Goal: Information Seeking & Learning: Learn about a topic

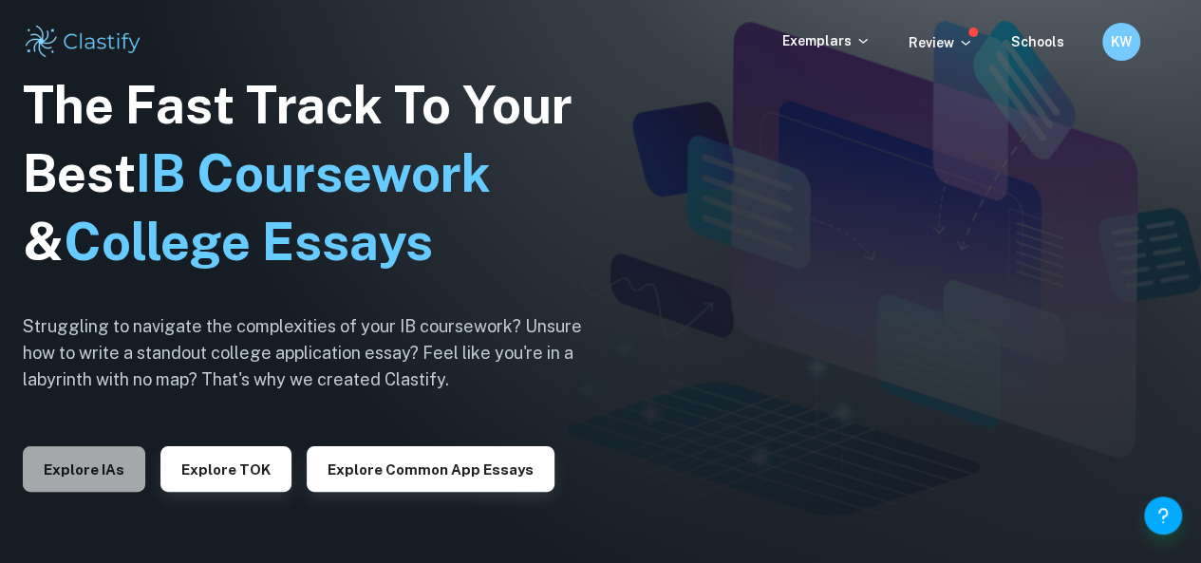
click at [57, 465] on button "Explore IAs" at bounding box center [84, 469] width 122 height 46
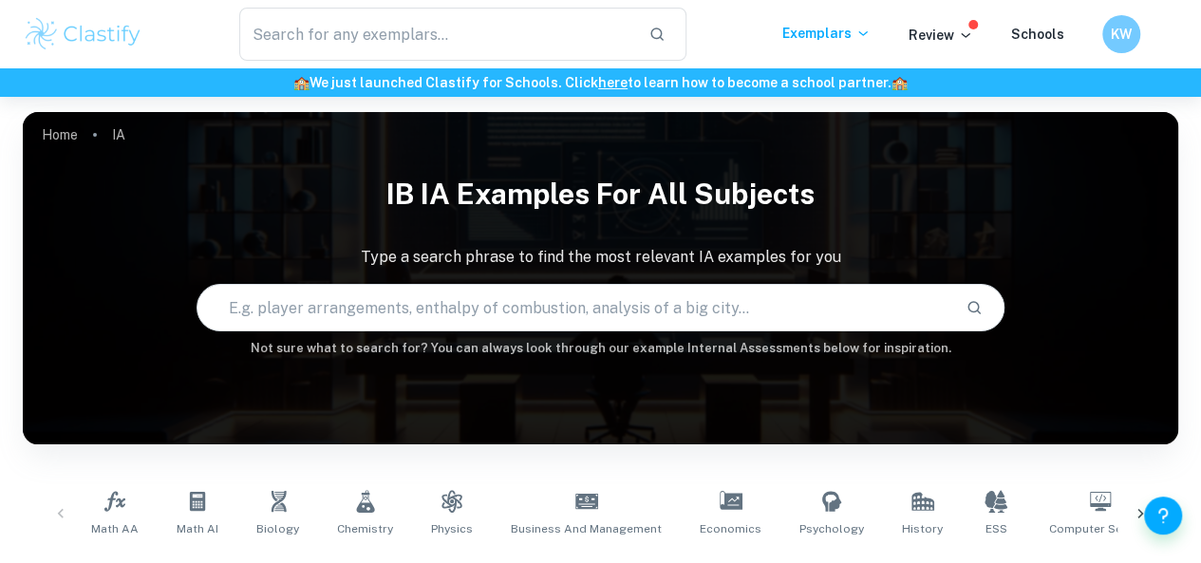
scroll to position [238, 0]
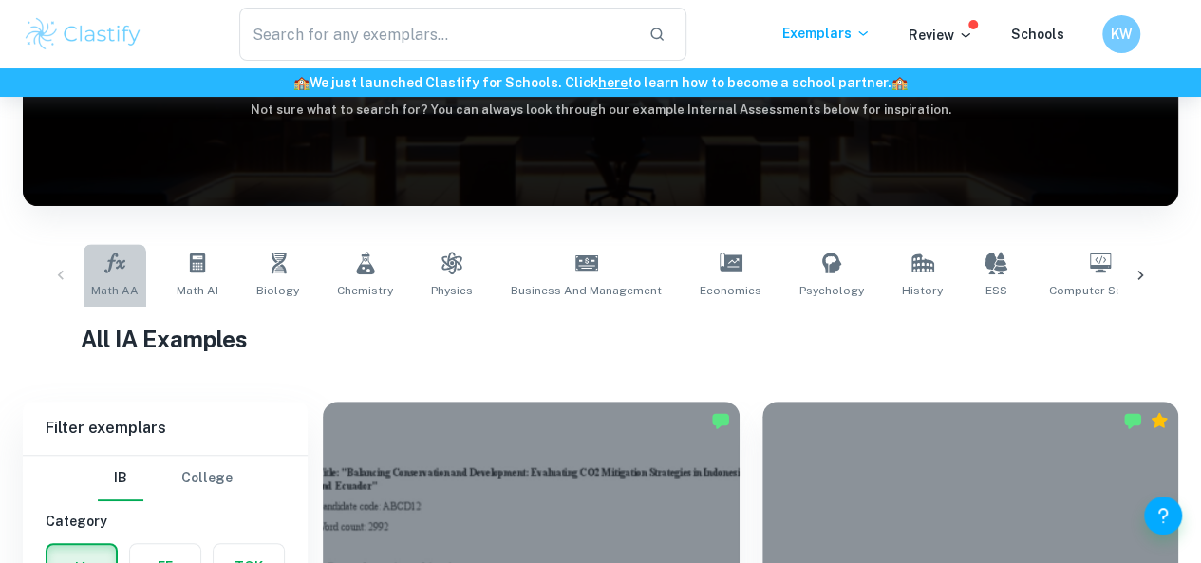
click at [103, 276] on link "Math AA" at bounding box center [115, 275] width 63 height 63
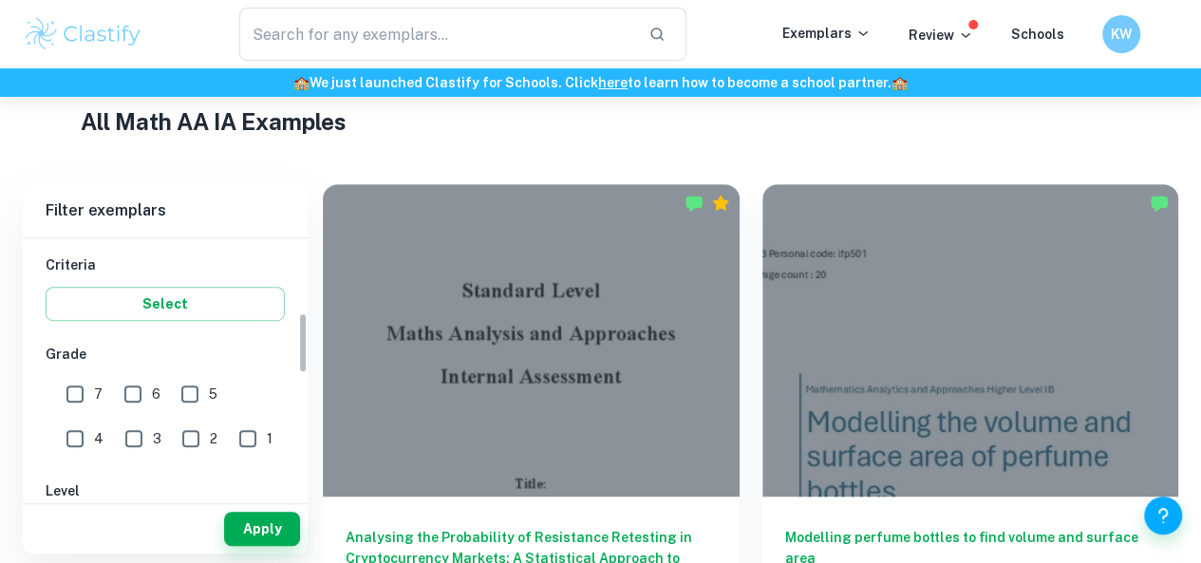
scroll to position [319, 0]
click at [76, 399] on input "7" at bounding box center [75, 393] width 38 height 38
checkbox input "true"
click at [268, 537] on button "Apply" at bounding box center [262, 529] width 76 height 34
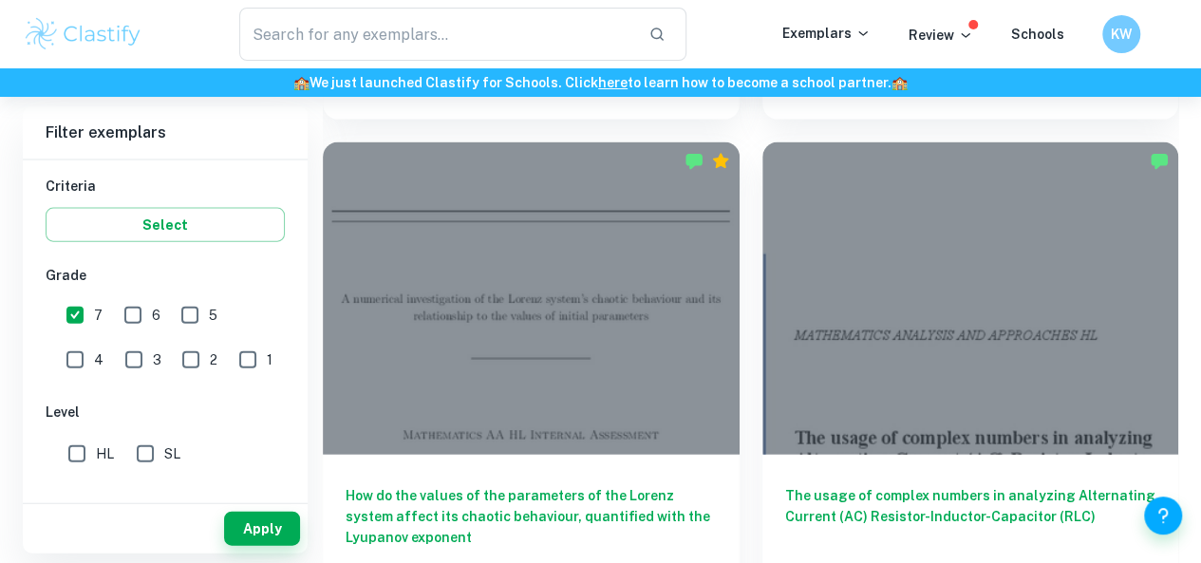
scroll to position [2013, 0]
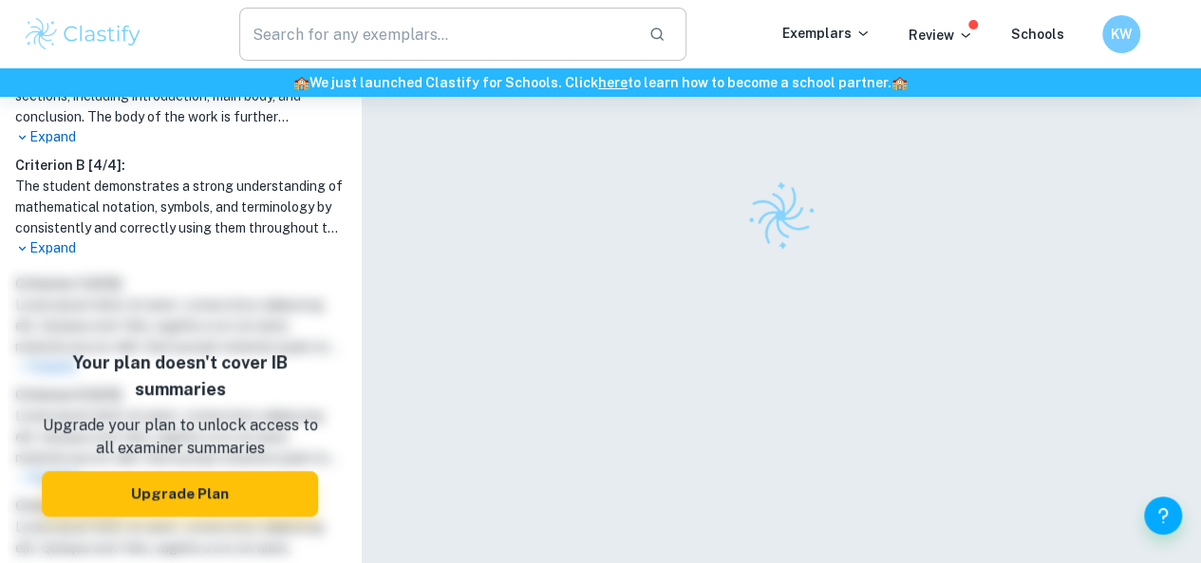
scroll to position [574, 0]
